Goal: Task Accomplishment & Management: Complete application form

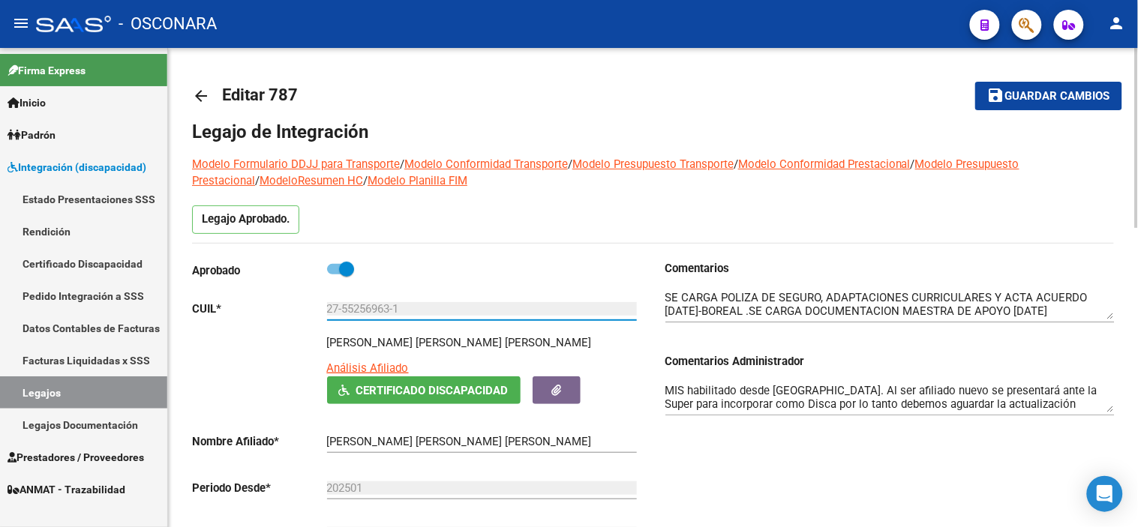
scroll to position [40, 0]
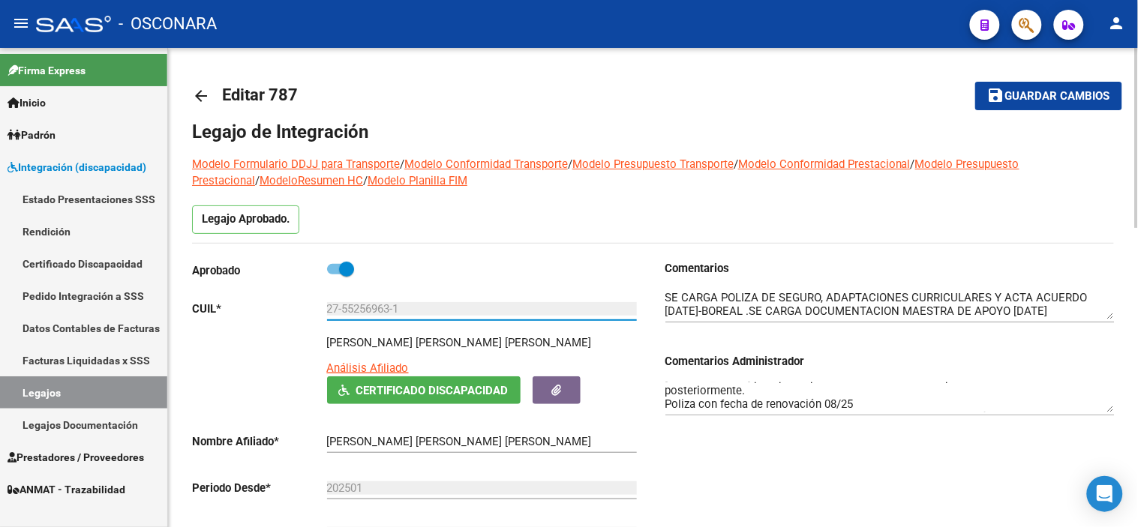
drag, startPoint x: 223, startPoint y: 346, endPoint x: 289, endPoint y: 323, distance: 69.3
click at [223, 346] on div "[PERSON_NAME] [PERSON_NAME] [PERSON_NAME] Análisis Afiliado Certificado Discapa…" at bounding box center [416, 369] width 449 height 70
click at [1090, 90] on span "Guardar cambios" at bounding box center [1057, 96] width 105 height 13
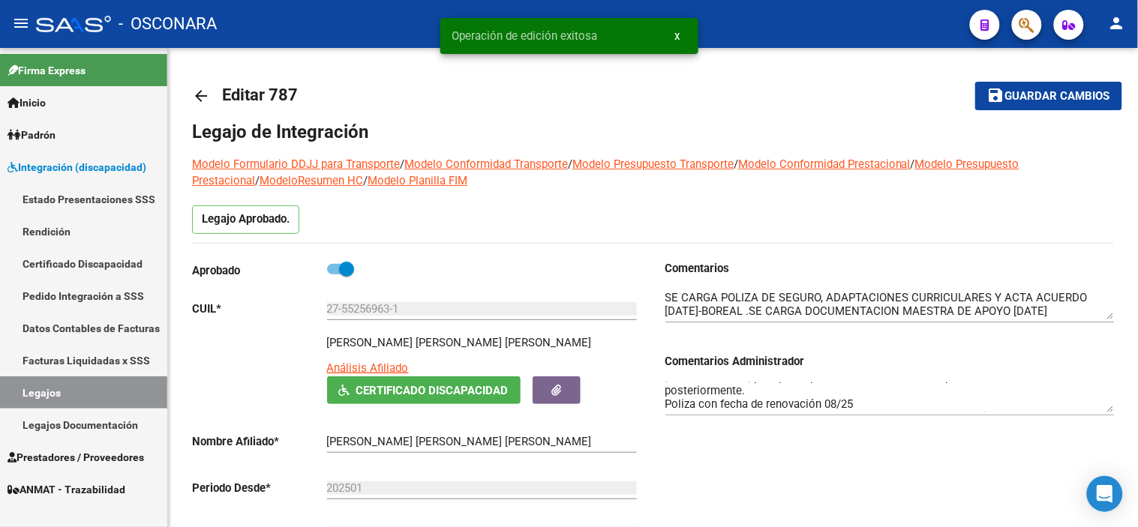
click at [96, 265] on link "Certificado Discapacidad" at bounding box center [83, 263] width 167 height 32
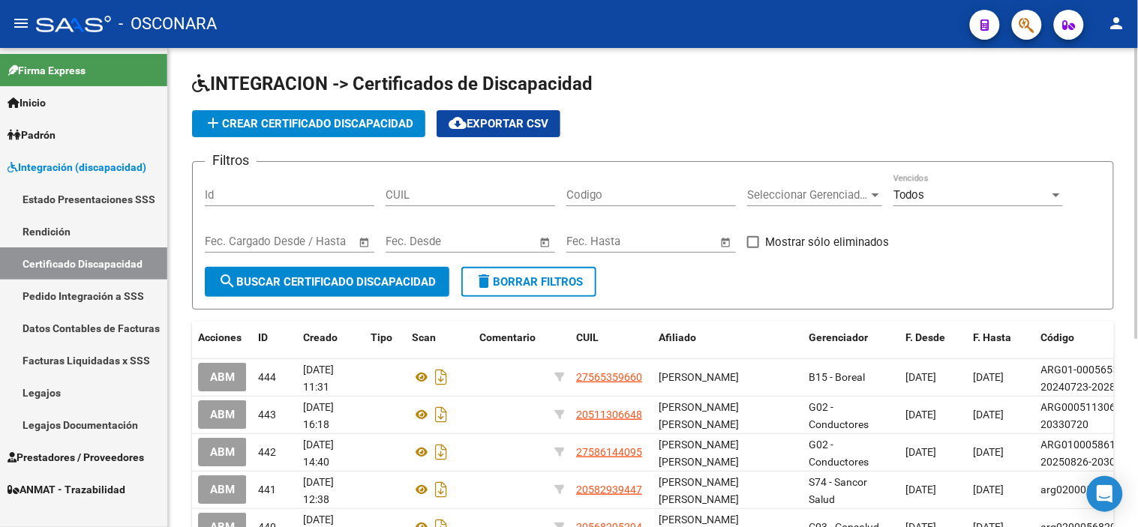
click at [287, 118] on span "add Crear Certificado Discapacidad" at bounding box center [308, 123] width 209 height 13
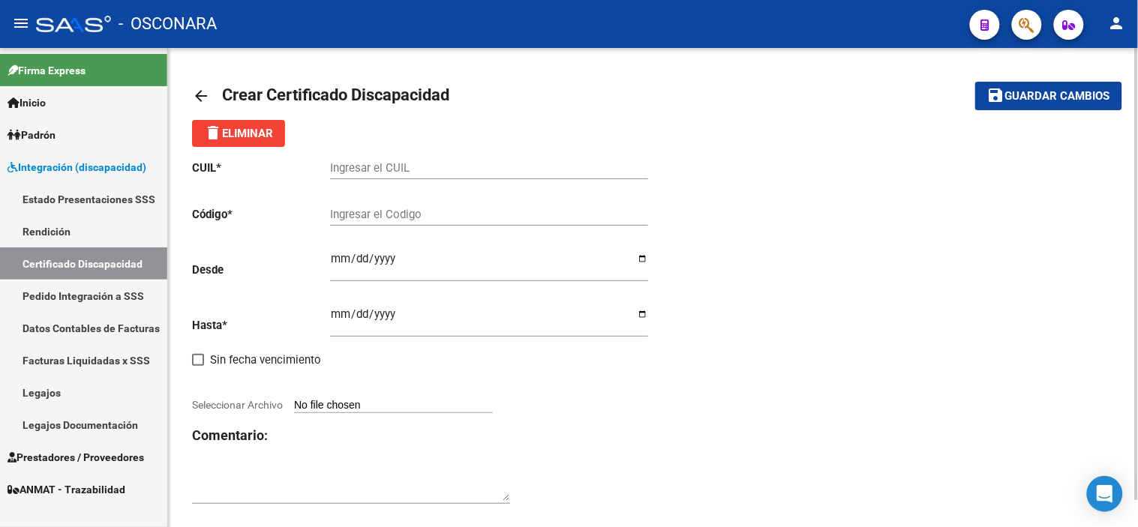
click at [372, 163] on input "Ingresar el CUIL" at bounding box center [489, 167] width 318 height 13
type input "27-11981726-4"
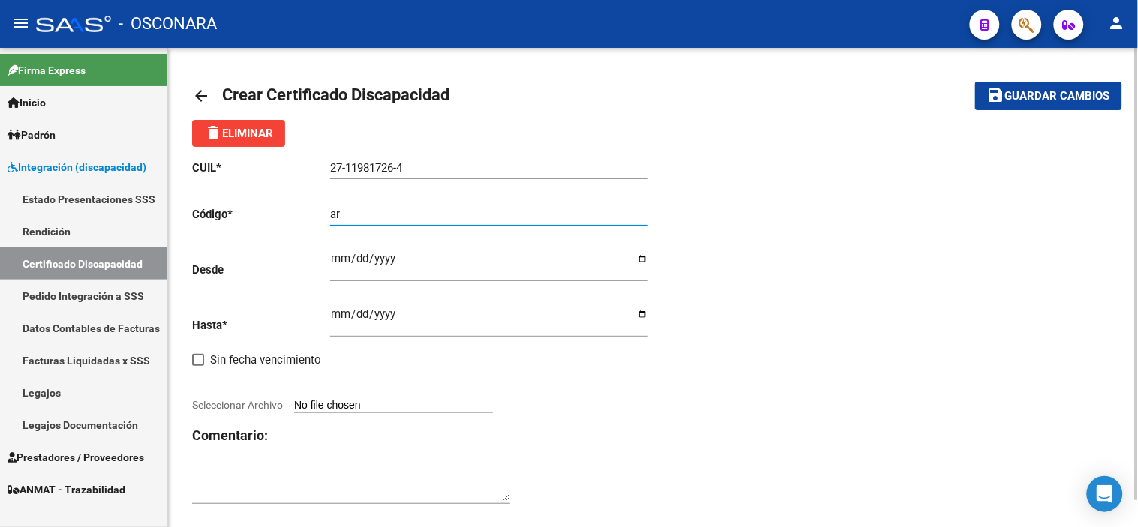
type input "a"
click at [623, 217] on input "ARG-01-00011981726-20240112" at bounding box center [489, 214] width 318 height 13
type input "ARG-01-00011981726-20240112-20340112"
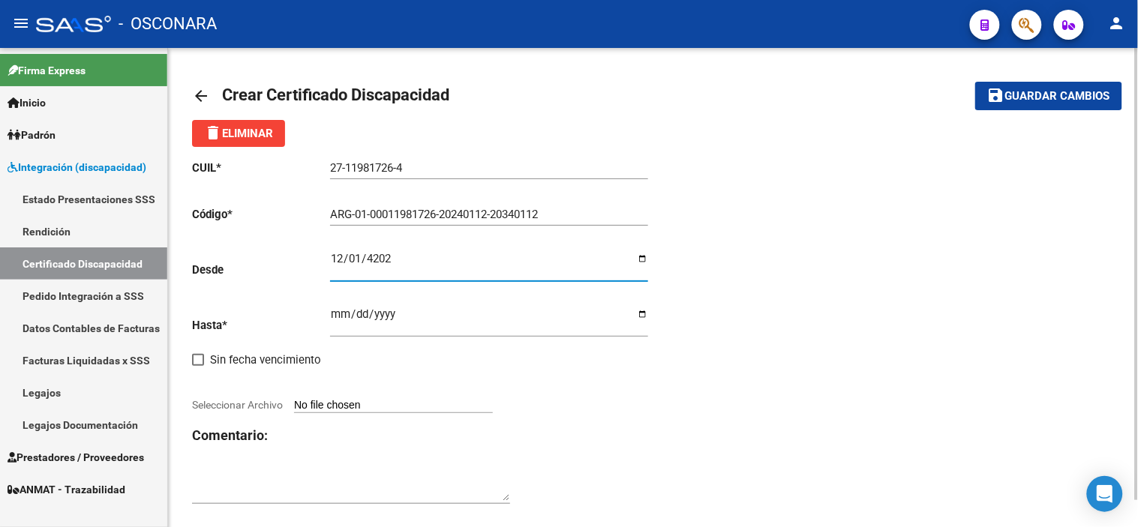
type input "[DATE]"
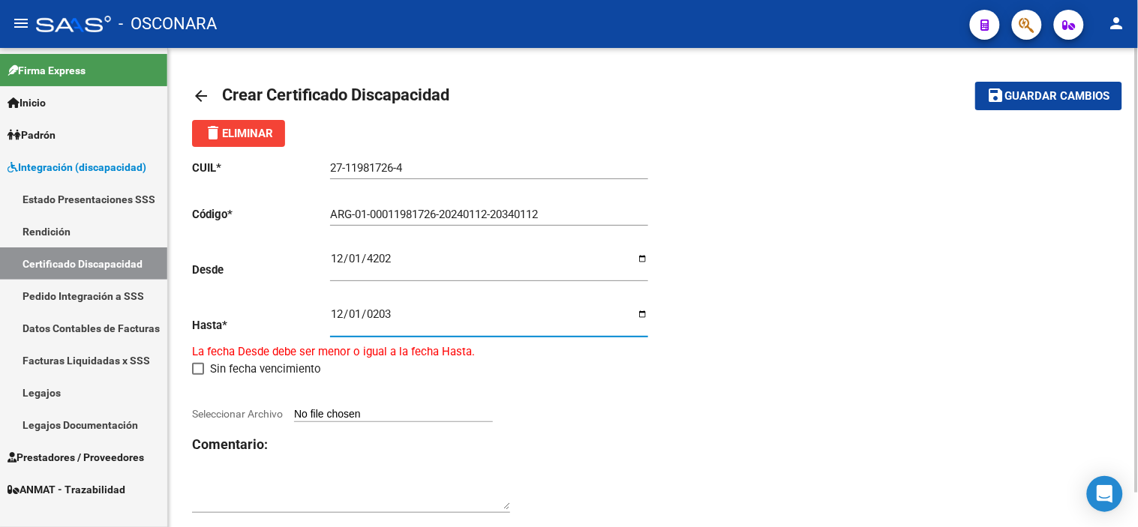
type input "[DATE]"
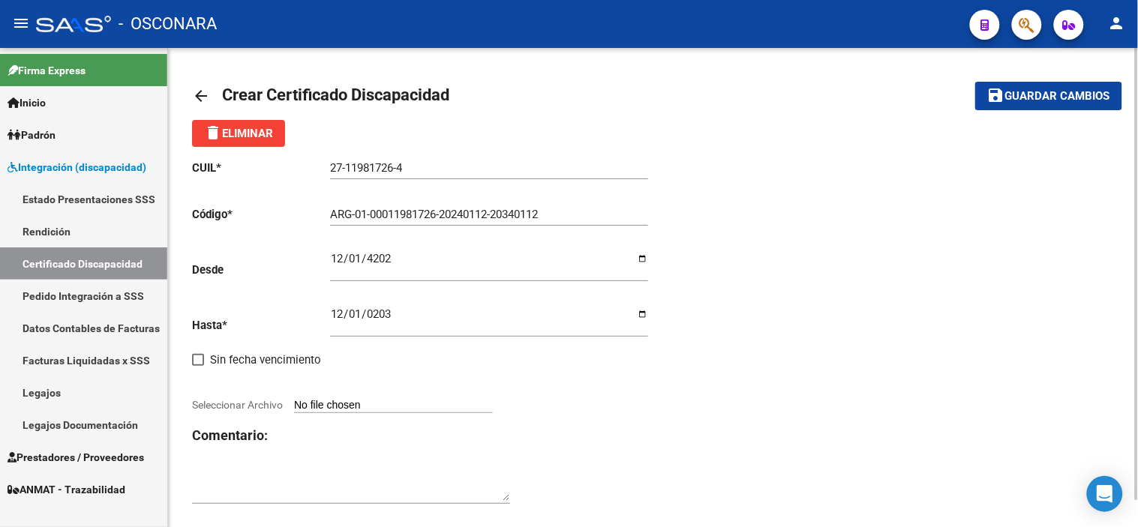
click at [823, 381] on div "CUIL * 27-11981726-4 Ingresar el CUIL Código * ARG-01-00011981726-20240112-2034…" at bounding box center [653, 332] width 922 height 371
click at [804, 322] on div "CUIL * 27-11981726-4 Ingresar el CUIL Código * ARG-01-00011981726-20240112-2034…" at bounding box center [653, 332] width 922 height 371
click at [368, 406] on input "Seleccionar Archivo" at bounding box center [393, 406] width 199 height 14
type input "C:\fakepath\IMG-20251007-WA0000.jpg"
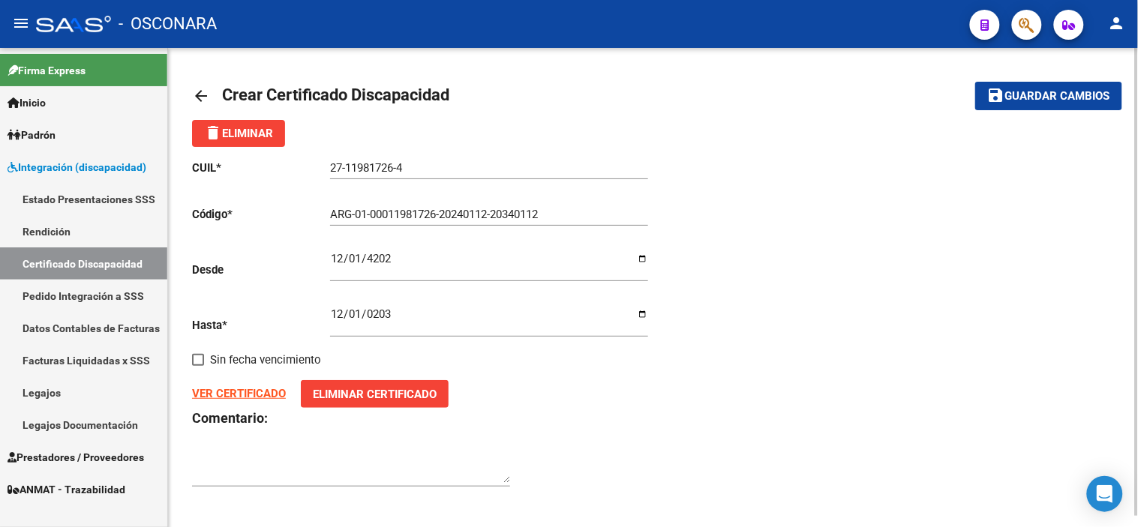
click at [1046, 98] on span "Guardar cambios" at bounding box center [1057, 96] width 105 height 13
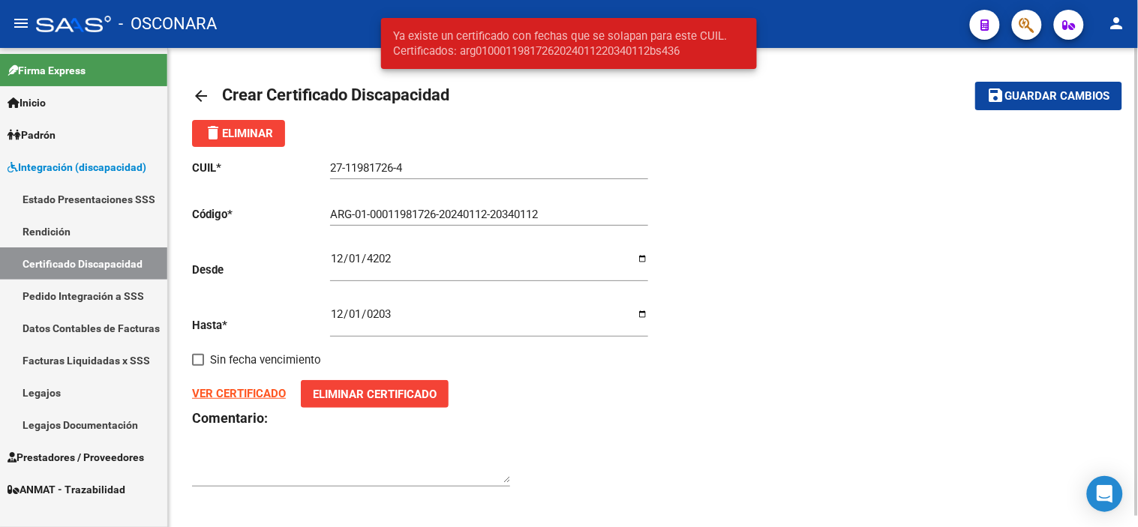
click at [871, 360] on div "CUIL * 27-11981726-4 Ingresar el CUIL Código * ARG-01-00011981726-20240112-2034…" at bounding box center [653, 324] width 922 height 354
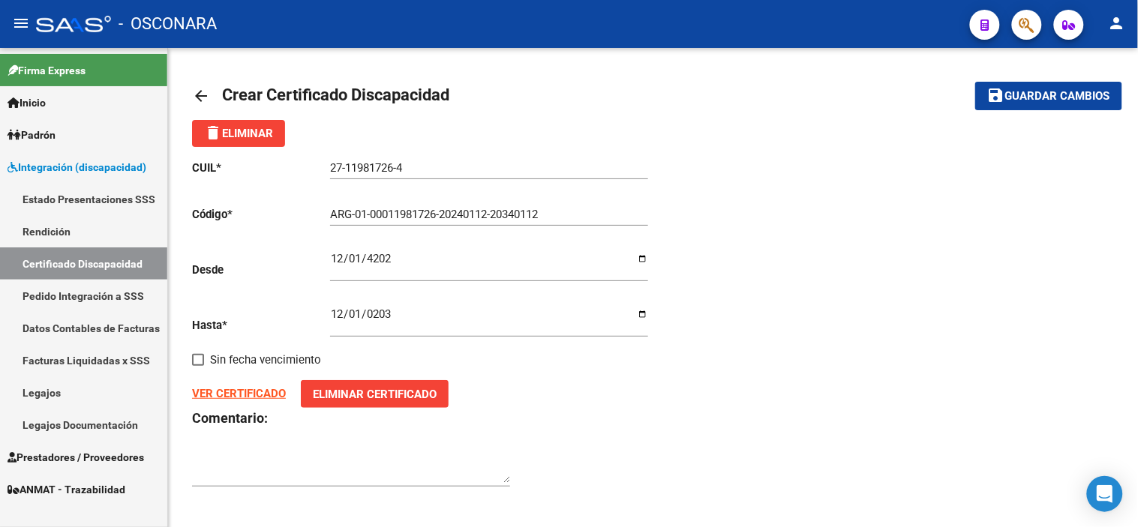
click at [358, 212] on input "ARG-01-00011981726-20240112-20340112" at bounding box center [489, 214] width 318 height 13
click at [487, 214] on input "ARG010001198172620240112-20340112" at bounding box center [489, 214] width 318 height 13
type input "ARG01000119817262024011220340112"
click at [1000, 94] on mat-icon "save" at bounding box center [996, 95] width 18 height 18
drag, startPoint x: 427, startPoint y: 167, endPoint x: 188, endPoint y: 165, distance: 239.2
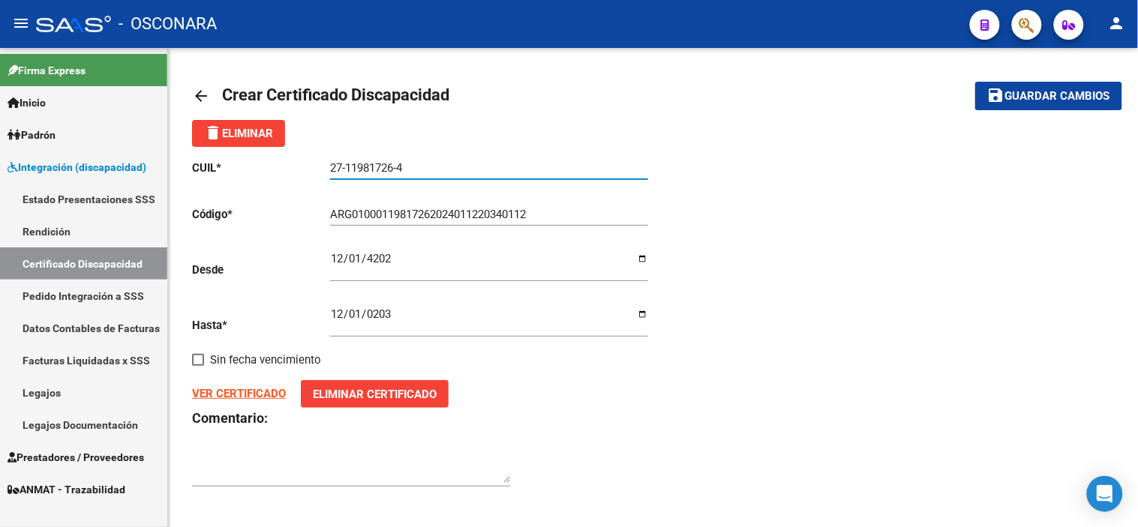
click at [192, 165] on app-form-text-field "CUIL * 27-11981726-4 Ingresar el CUIL" at bounding box center [420, 167] width 456 height 13
click at [196, 95] on mat-icon "arrow_back" at bounding box center [201, 96] width 18 height 18
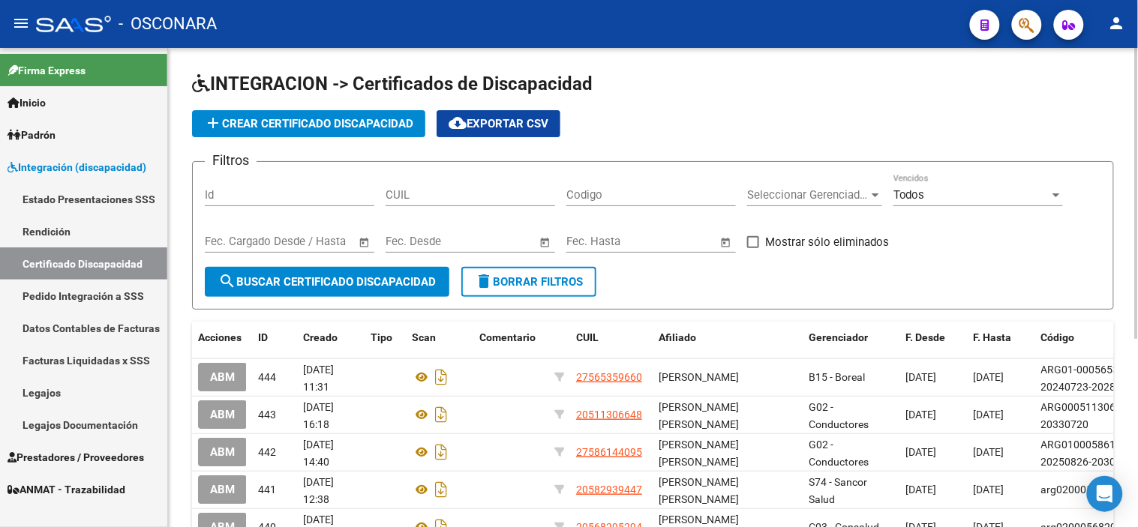
click at [335, 279] on span "search Buscar Certificado Discapacidad" at bounding box center [326, 281] width 217 height 13
click at [436, 193] on input "CUIL" at bounding box center [469, 194] width 169 height 13
paste input "27-11981726-4"
type input "27-11981726-4"
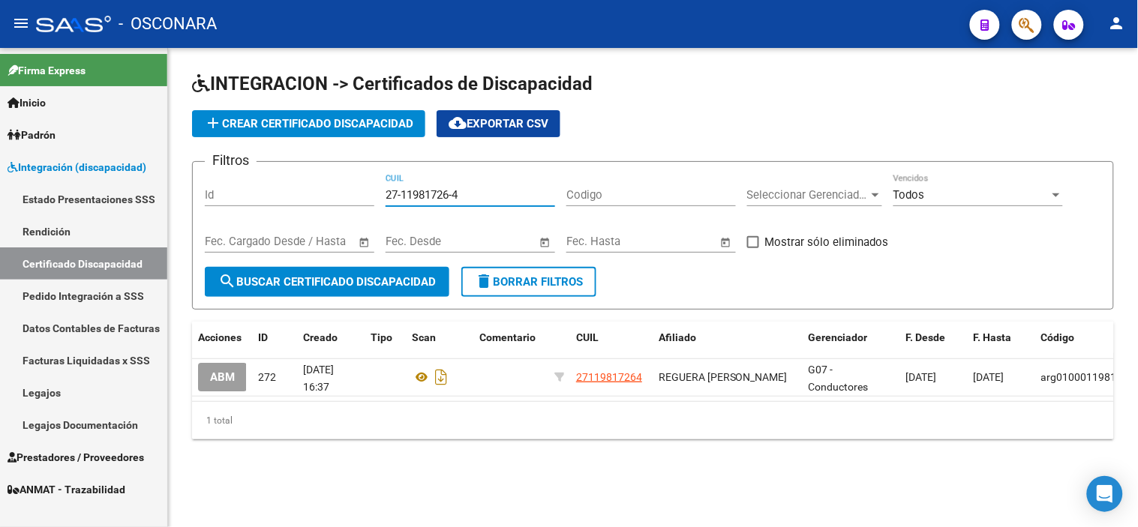
drag, startPoint x: 485, startPoint y: 201, endPoint x: 362, endPoint y: 206, distance: 123.1
click at [362, 206] on div "Filtros Id 27-11981726-4 CUIL Codigo Seleccionar Gerenciador Seleccionar Gerenc…" at bounding box center [653, 220] width 896 height 93
click at [811, 124] on div "add Crear Certificado Discapacidad cloud_download Exportar CSV" at bounding box center [653, 123] width 922 height 27
drag, startPoint x: 57, startPoint y: 385, endPoint x: 95, endPoint y: 375, distance: 39.7
click at [57, 385] on link "Legajos" at bounding box center [83, 392] width 167 height 32
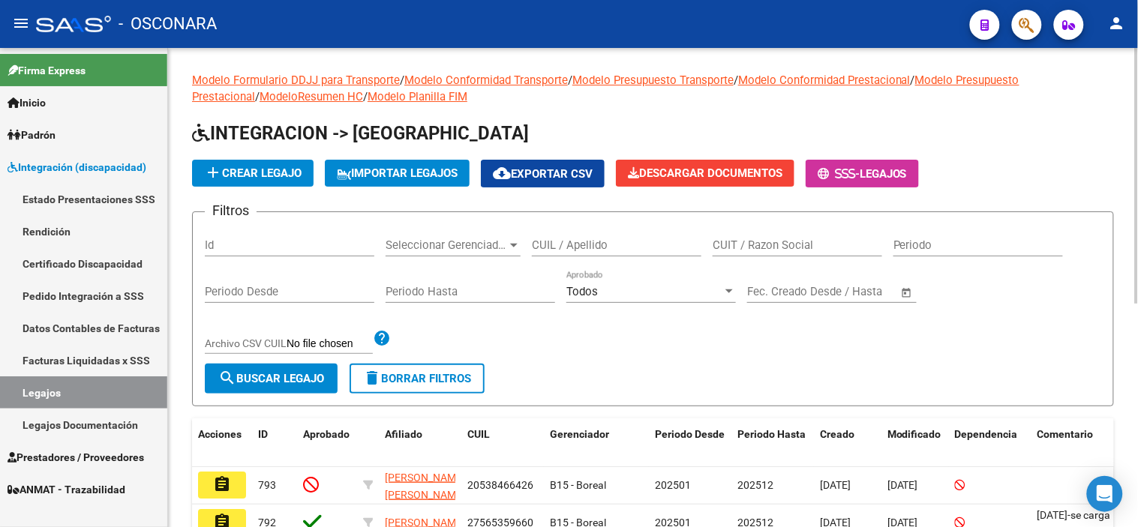
click at [718, 364] on form "Filtros Id Seleccionar Gerenciador Seleccionar Gerenciador CUIL / Apellido CUIT…" at bounding box center [653, 308] width 922 height 195
